Goal: Information Seeking & Learning: Compare options

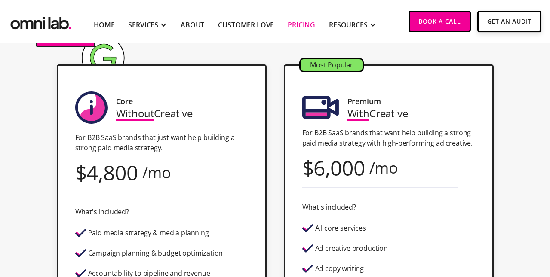
scroll to position [206, 0]
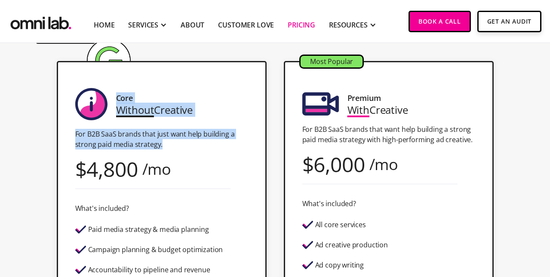
drag, startPoint x: 162, startPoint y: 145, endPoint x: 121, endPoint y: 92, distance: 66.9
click at [121, 92] on div "Core Without Creative For B2B SaaS brands that just want help building a strong…" at bounding box center [162, 216] width 210 height 311
click at [200, 112] on div "Core Without Creative For B2B SaaS brands that just want help building a strong…" at bounding box center [162, 216] width 210 height 311
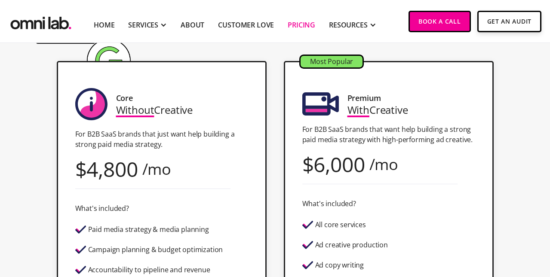
drag, startPoint x: 196, startPoint y: 111, endPoint x: 117, endPoint y: 112, distance: 78.7
click at [117, 112] on div "Core Without Creative For B2B SaaS brands that just want help building a strong…" at bounding box center [162, 216] width 210 height 311
click at [208, 111] on div "Core Without Creative For B2B SaaS brands that just want help building a strong…" at bounding box center [162, 216] width 210 height 311
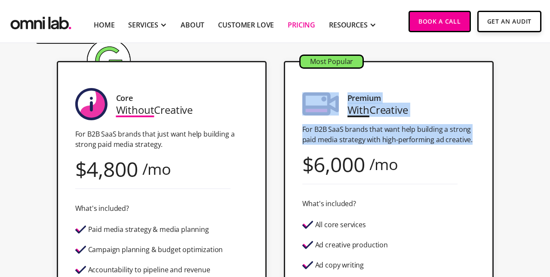
drag, startPoint x: 474, startPoint y: 140, endPoint x: 314, endPoint y: 88, distance: 168.8
click at [314, 88] on div "Most Popular Premium With Creative For B2B SaaS brands that want help building …" at bounding box center [389, 216] width 210 height 311
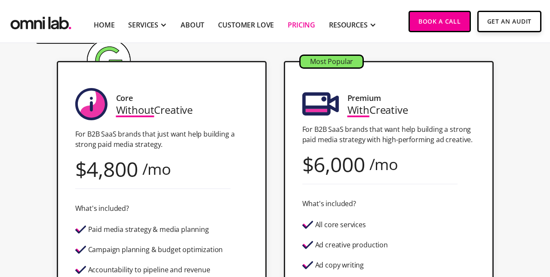
click at [440, 126] on p "For B2B SaaS brands that want help building a strong paid media strategy with h…" at bounding box center [388, 134] width 173 height 21
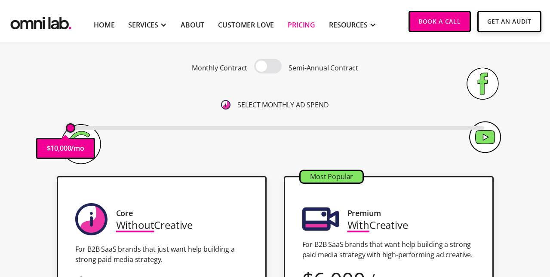
scroll to position [102, 0]
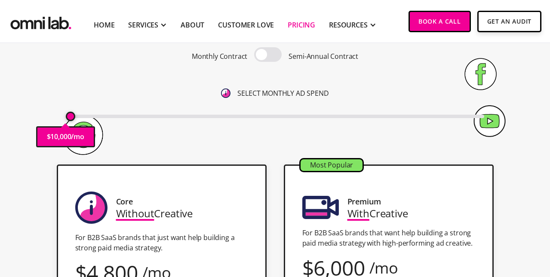
click at [267, 53] on span at bounding box center [268, 54] width 28 height 15
click at [268, 55] on input "checkbox" at bounding box center [268, 55] width 0 height 0
click at [268, 58] on span at bounding box center [268, 54] width 28 height 15
click at [268, 55] on input "checkbox" at bounding box center [268, 55] width 0 height 0
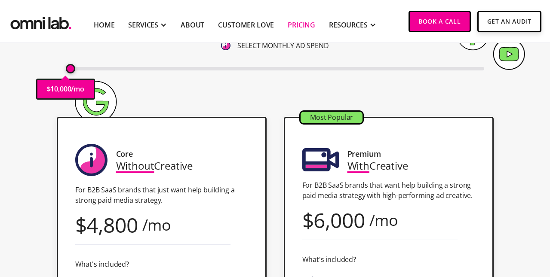
scroll to position [143, 0]
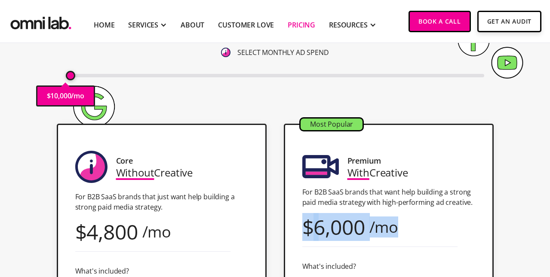
drag, startPoint x: 301, startPoint y: 231, endPoint x: 421, endPoint y: 233, distance: 119.6
click at [421, 233] on div "Most Popular Premium With Creative For B2B SaaS brands that want help building …" at bounding box center [389, 279] width 210 height 311
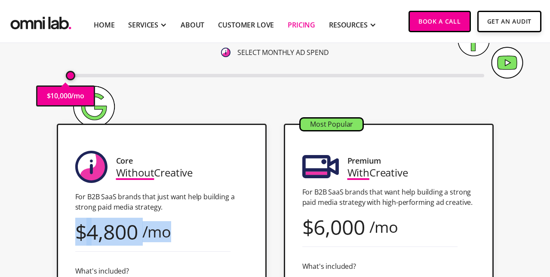
drag, startPoint x: 187, startPoint y: 234, endPoint x: 67, endPoint y: 232, distance: 120.0
click at [67, 232] on div "Core Without Creative For B2B SaaS brands that just want help building a strong…" at bounding box center [162, 279] width 210 height 311
click at [105, 233] on div "4,800" at bounding box center [111, 232] width 51 height 12
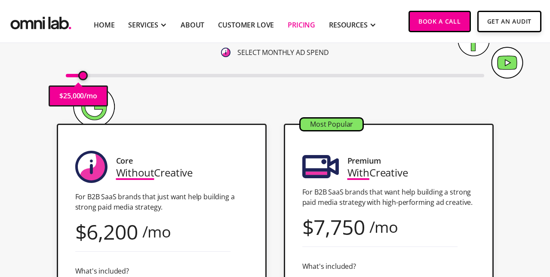
drag, startPoint x: 70, startPoint y: 74, endPoint x: 84, endPoint y: 74, distance: 14.6
click at [84, 74] on input "range" at bounding box center [275, 75] width 419 height 3
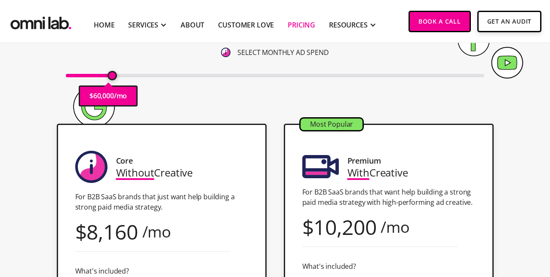
drag, startPoint x: 84, startPoint y: 74, endPoint x: 111, endPoint y: 76, distance: 26.8
click at [111, 76] on input "range" at bounding box center [275, 75] width 419 height 3
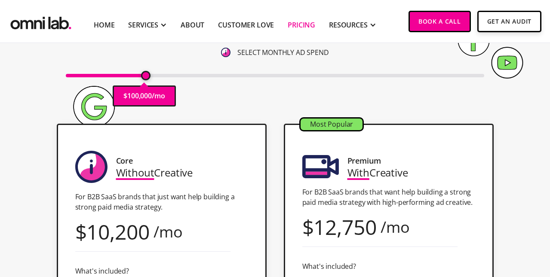
drag, startPoint x: 111, startPoint y: 76, endPoint x: 148, endPoint y: 78, distance: 36.6
click at [148, 77] on input "range" at bounding box center [275, 75] width 419 height 3
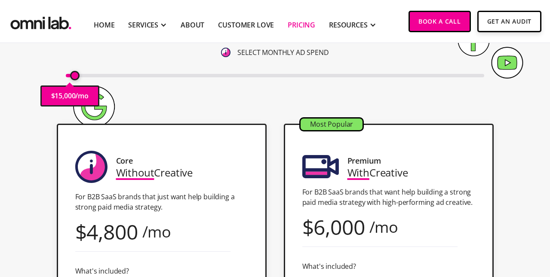
drag, startPoint x: 148, startPoint y: 78, endPoint x: 73, endPoint y: 71, distance: 74.7
click at [73, 74] on input "range" at bounding box center [275, 75] width 419 height 3
drag, startPoint x: 74, startPoint y: 77, endPoint x: 65, endPoint y: 77, distance: 9.0
click at [66, 77] on input "range" at bounding box center [275, 75] width 419 height 3
drag, startPoint x: 71, startPoint y: 77, endPoint x: 79, endPoint y: 77, distance: 8.2
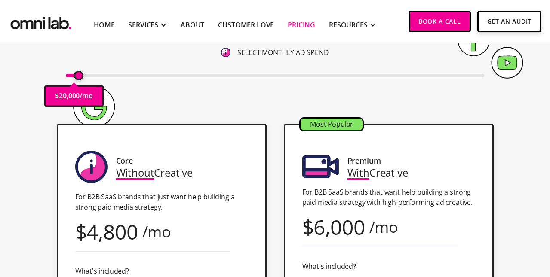
click at [79, 77] on input "range" at bounding box center [275, 75] width 419 height 3
click at [80, 76] on input "range" at bounding box center [275, 75] width 419 height 3
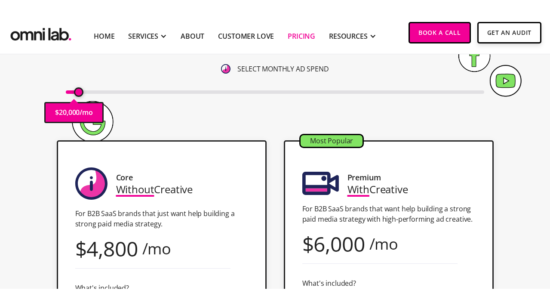
scroll to position [140, 0]
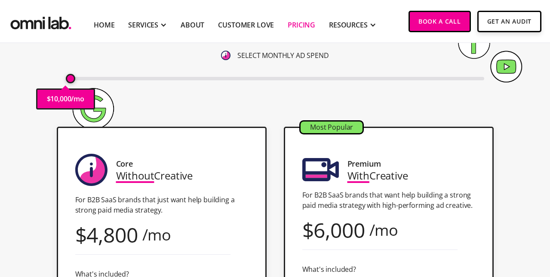
drag, startPoint x: 78, startPoint y: 79, endPoint x: 67, endPoint y: 79, distance: 11.6
type input "10000"
click at [67, 79] on input "range" at bounding box center [275, 78] width 419 height 3
